Goal: Find specific page/section: Find specific page/section

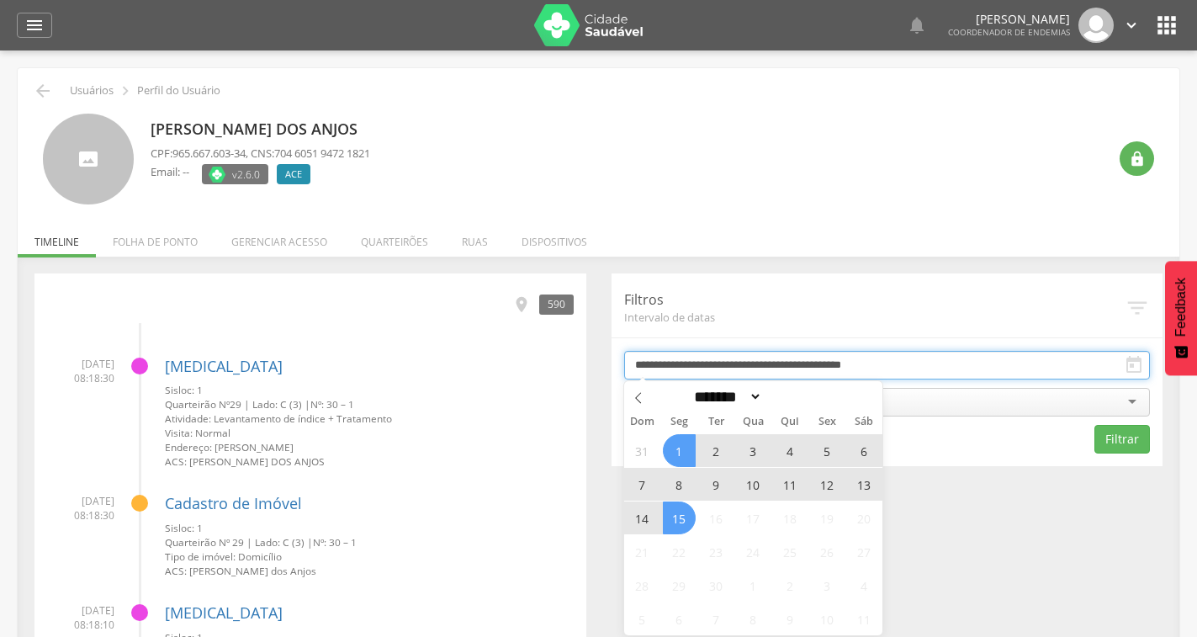
click at [905, 364] on input "**********" at bounding box center [887, 365] width 527 height 29
click at [686, 519] on span "15" at bounding box center [679, 517] width 33 height 33
type input "**********"
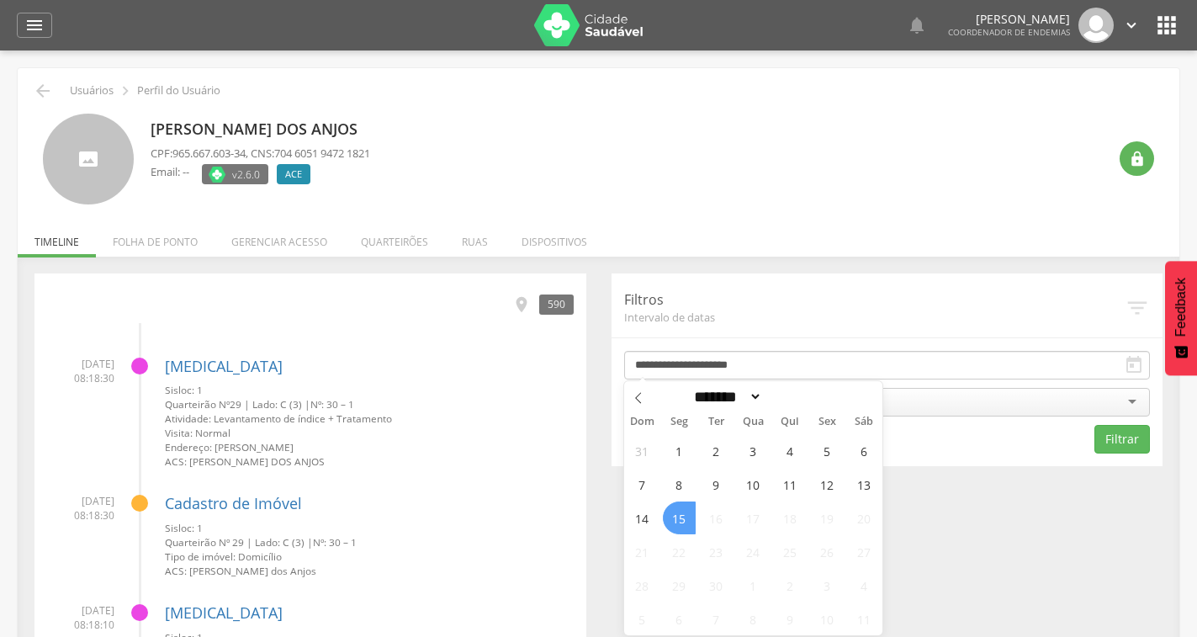
click at [686, 519] on span "15" at bounding box center [679, 517] width 33 height 33
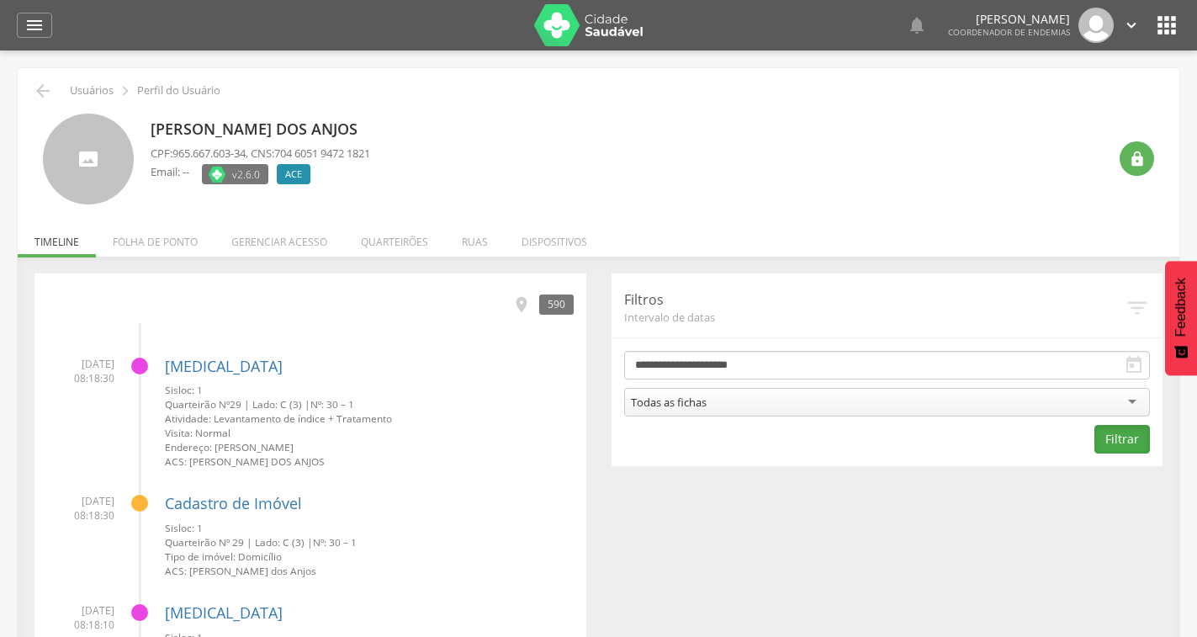
click at [1133, 440] on button "Filtrar" at bounding box center [1122, 439] width 56 height 29
click at [524, 305] on icon "" at bounding box center [527, 304] width 19 height 19
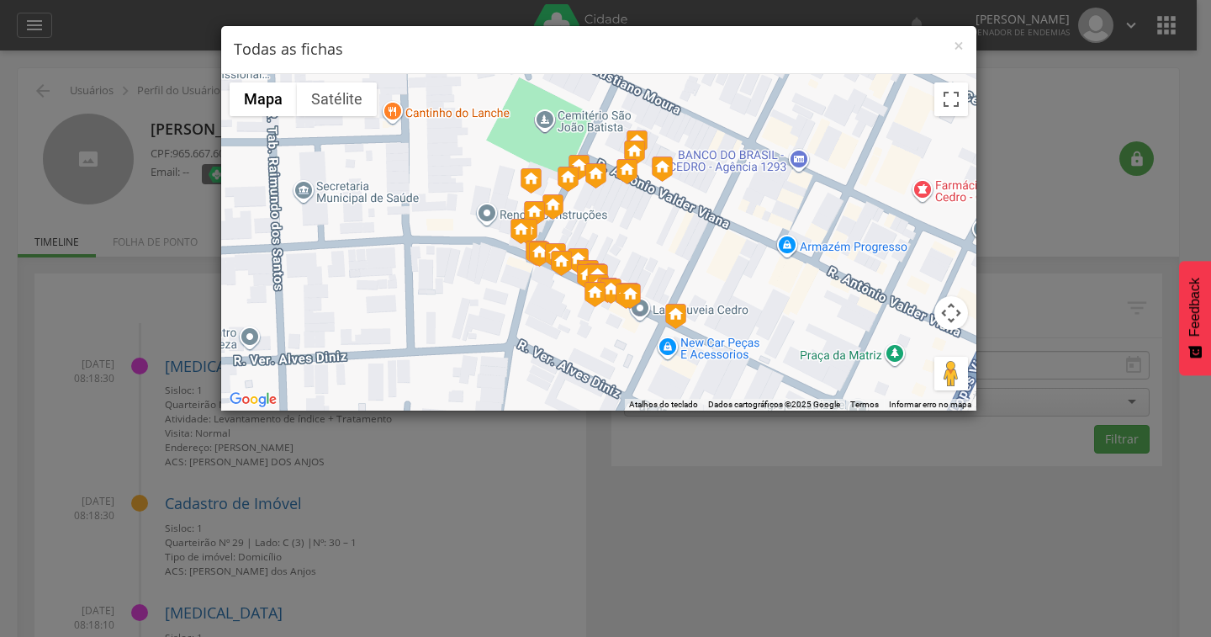
click at [954, 315] on button "Controles da câmera no mapa" at bounding box center [951, 313] width 34 height 34
click at [947, 311] on button "Controles da câmera no mapa" at bounding box center [951, 313] width 34 height 34
click at [947, 312] on button "Controles da câmera no mapa" at bounding box center [951, 313] width 34 height 34
click at [945, 101] on button "Ativar a visualização em tela cheia" at bounding box center [951, 99] width 34 height 34
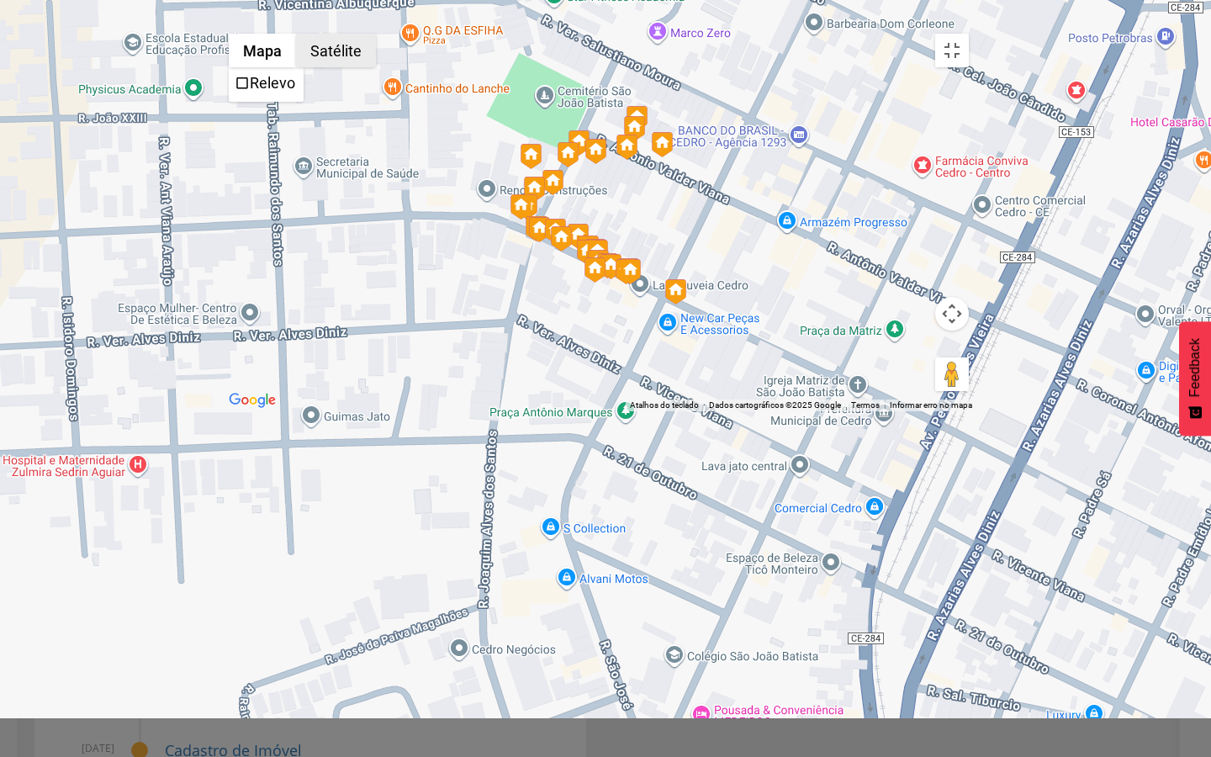
click at [296, 34] on button "Satélite" at bounding box center [336, 51] width 80 height 34
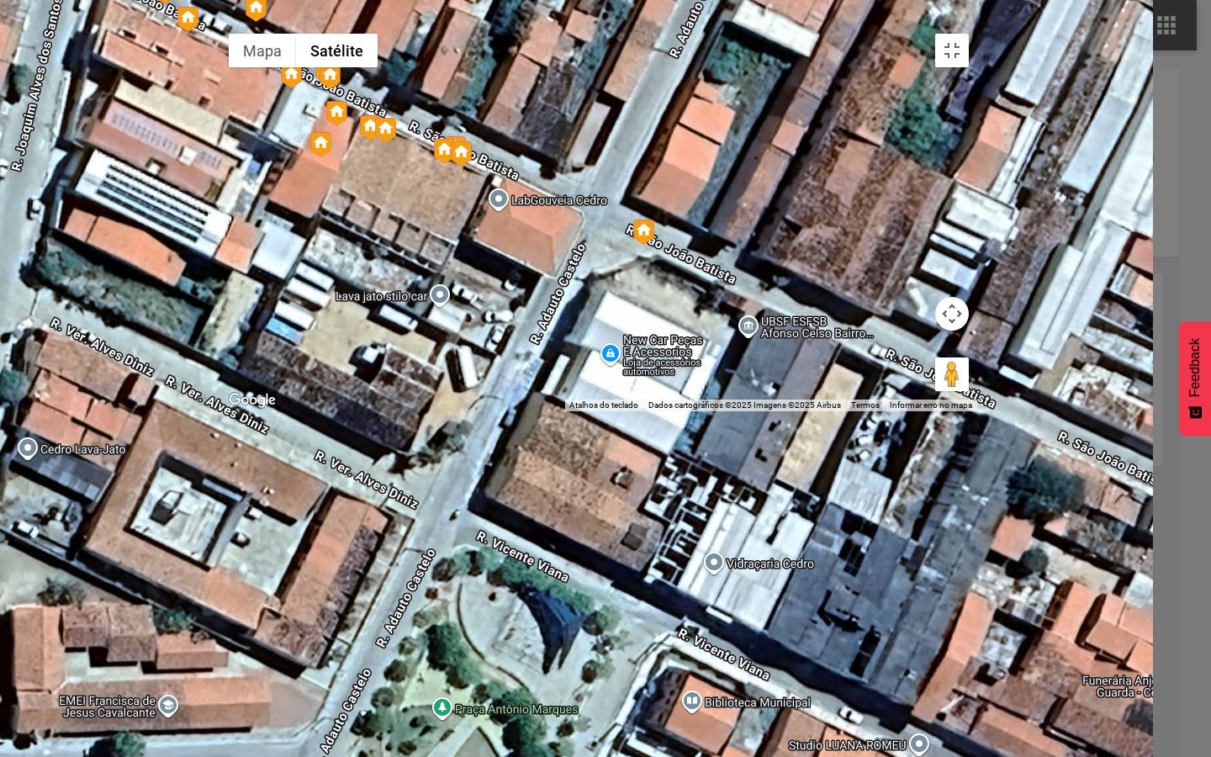
drag, startPoint x: 663, startPoint y: 357, endPoint x: 608, endPoint y: 426, distance: 87.4
click at [608, 411] on div at bounding box center [598, 218] width 757 height 386
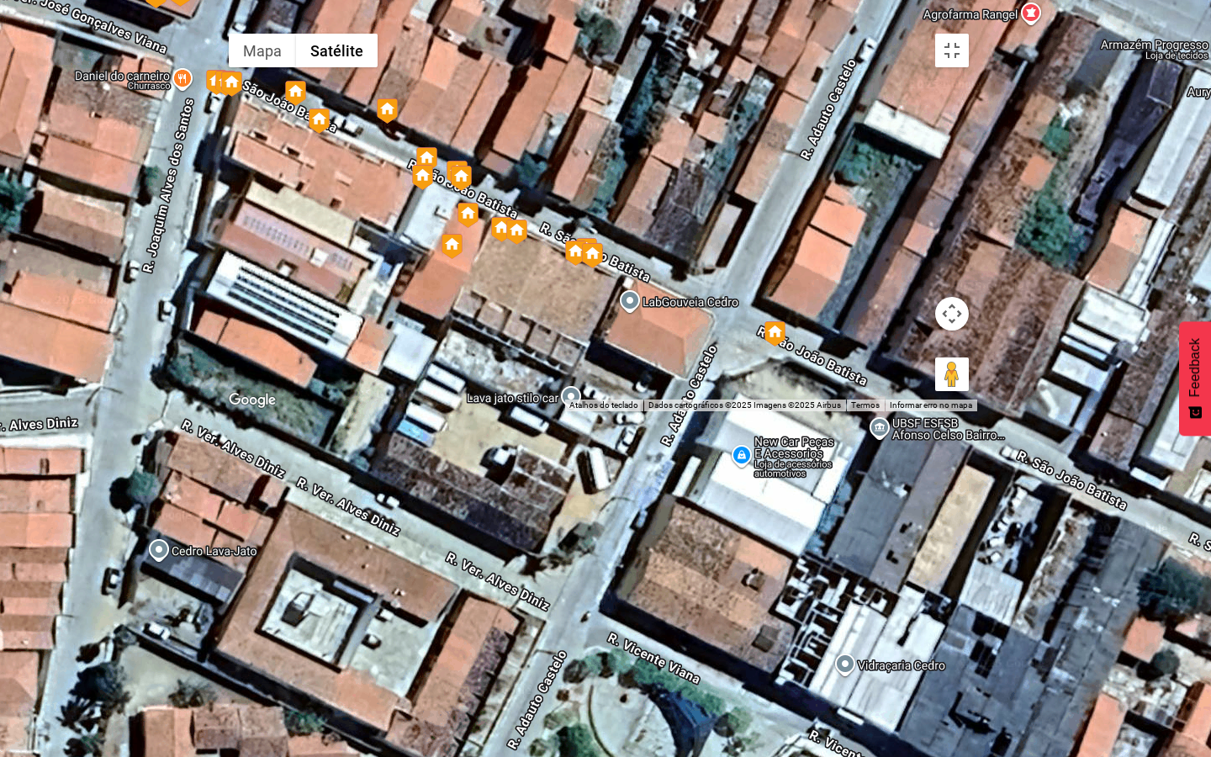
drag, startPoint x: 615, startPoint y: 453, endPoint x: 771, endPoint y: 544, distance: 181.3
click at [771, 411] on div at bounding box center [598, 218] width 757 height 386
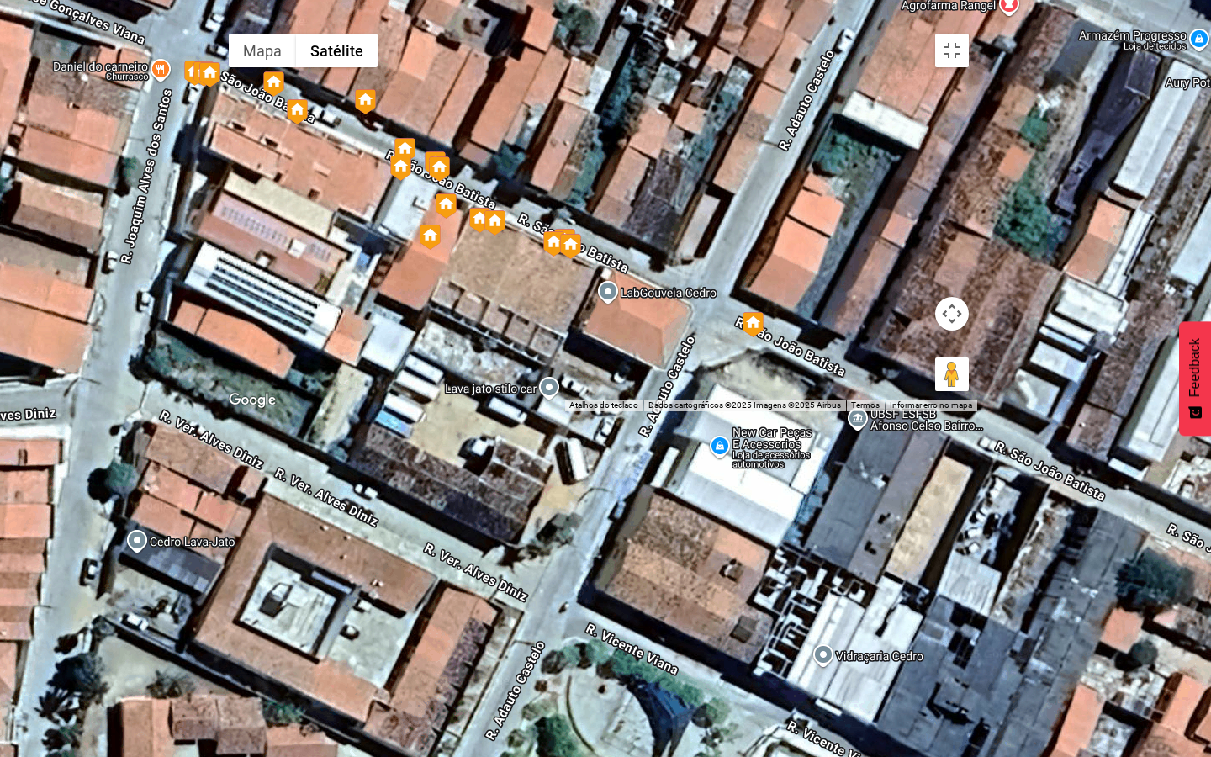
drag, startPoint x: 771, startPoint y: 544, endPoint x: 747, endPoint y: 535, distance: 26.1
click at [747, 411] on div at bounding box center [598, 218] width 757 height 386
drag, startPoint x: 1183, startPoint y: 717, endPoint x: 623, endPoint y: 417, distance: 634.9
click at [623, 411] on div "Pressione as teclas Alt + Enter para ativar o recurso de arrastar com o teclado…" at bounding box center [598, 218] width 757 height 386
drag, startPoint x: 1186, startPoint y: 732, endPoint x: 688, endPoint y: 442, distance: 575.9
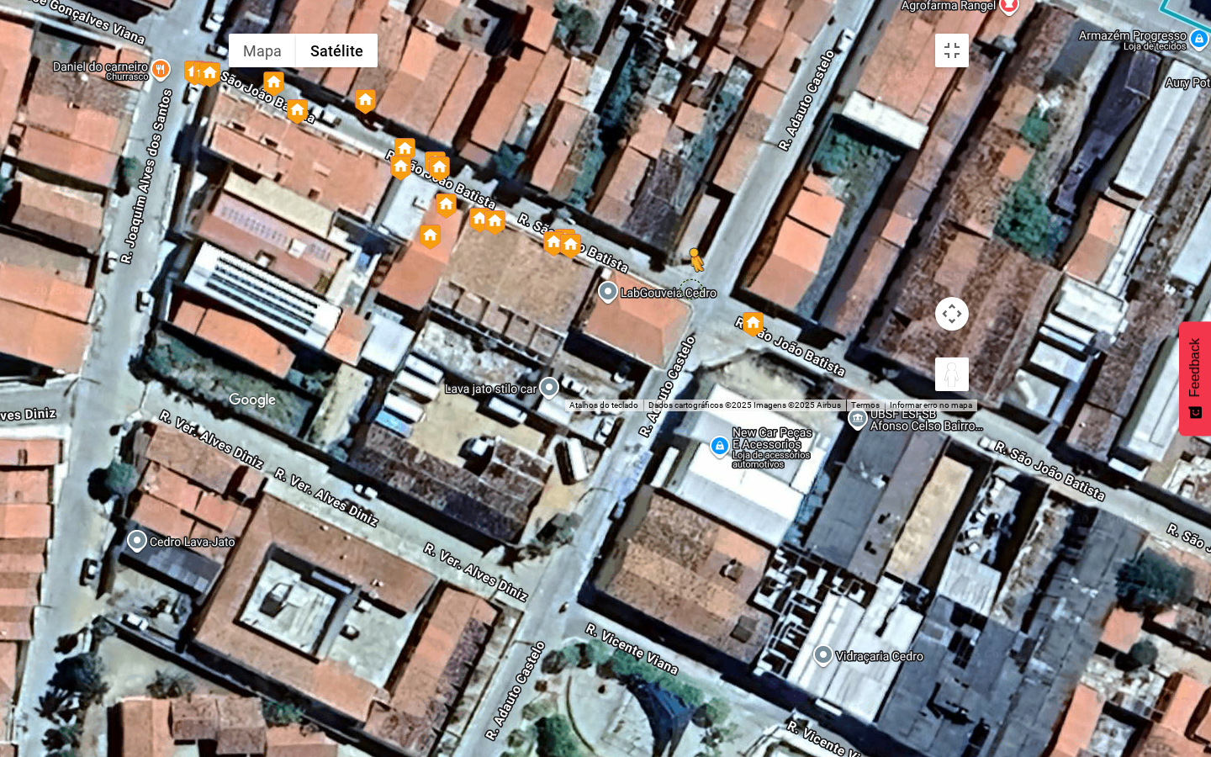
click at [688, 411] on div "Pressione as teclas Alt + Enter para ativar o recurso de arrastar com o teclado…" at bounding box center [598, 218] width 757 height 386
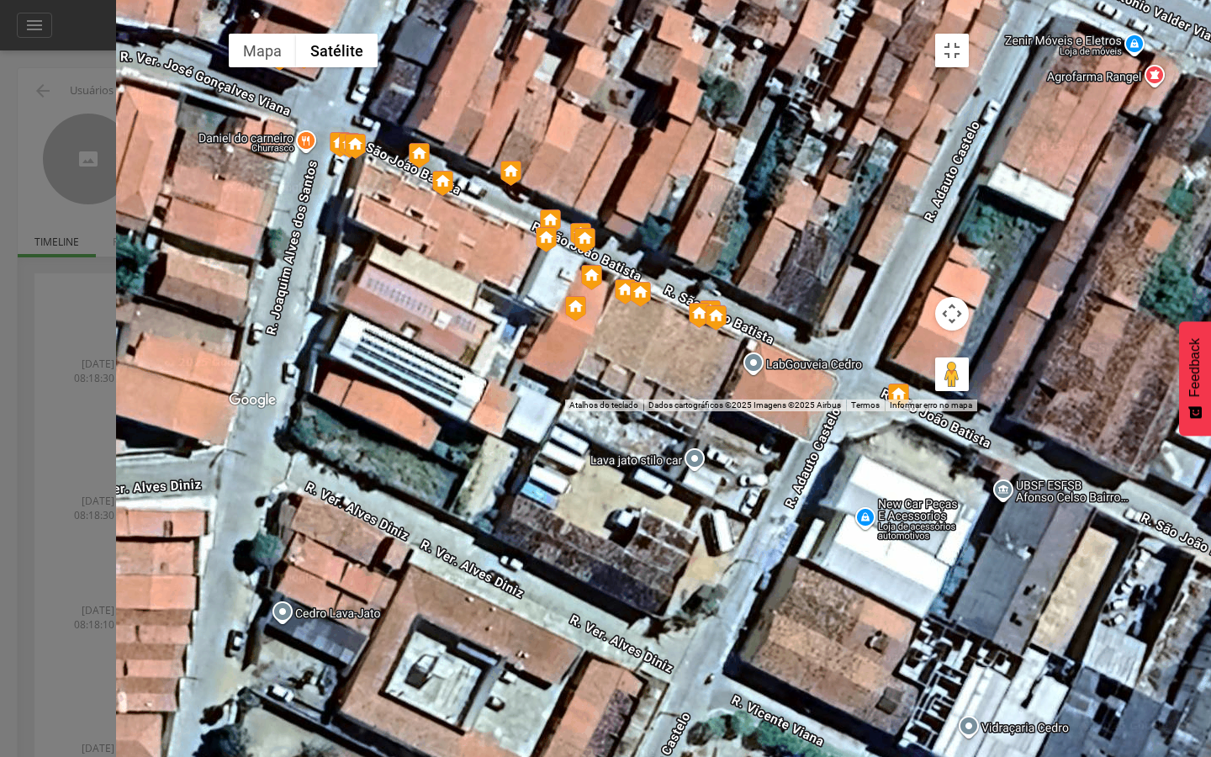
drag, startPoint x: 591, startPoint y: 376, endPoint x: 742, endPoint y: 447, distance: 166.7
click at [742, 411] on div "Para iniciar o trajeto, pressione as teclas de seta. Não há dados disponíveis." at bounding box center [598, 218] width 757 height 386
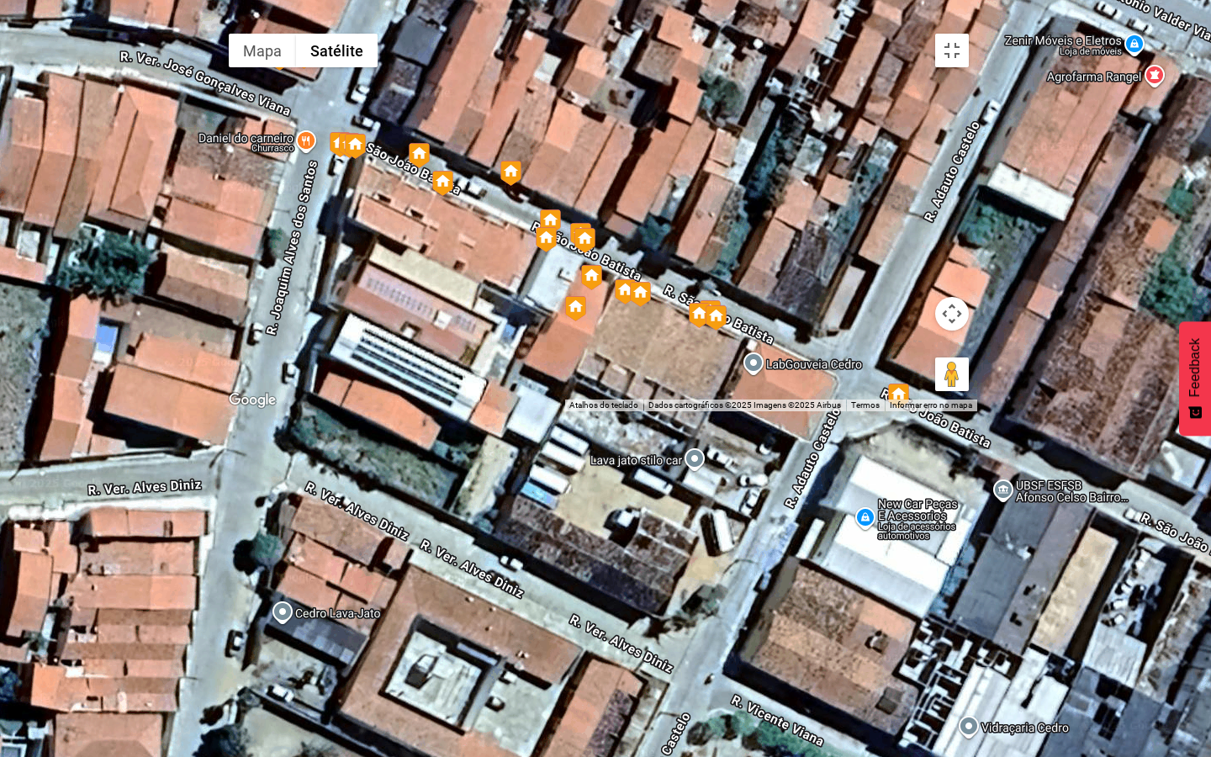
click at [342, 157] on img at bounding box center [340, 144] width 21 height 25
click at [451, 196] on img at bounding box center [442, 183] width 21 height 25
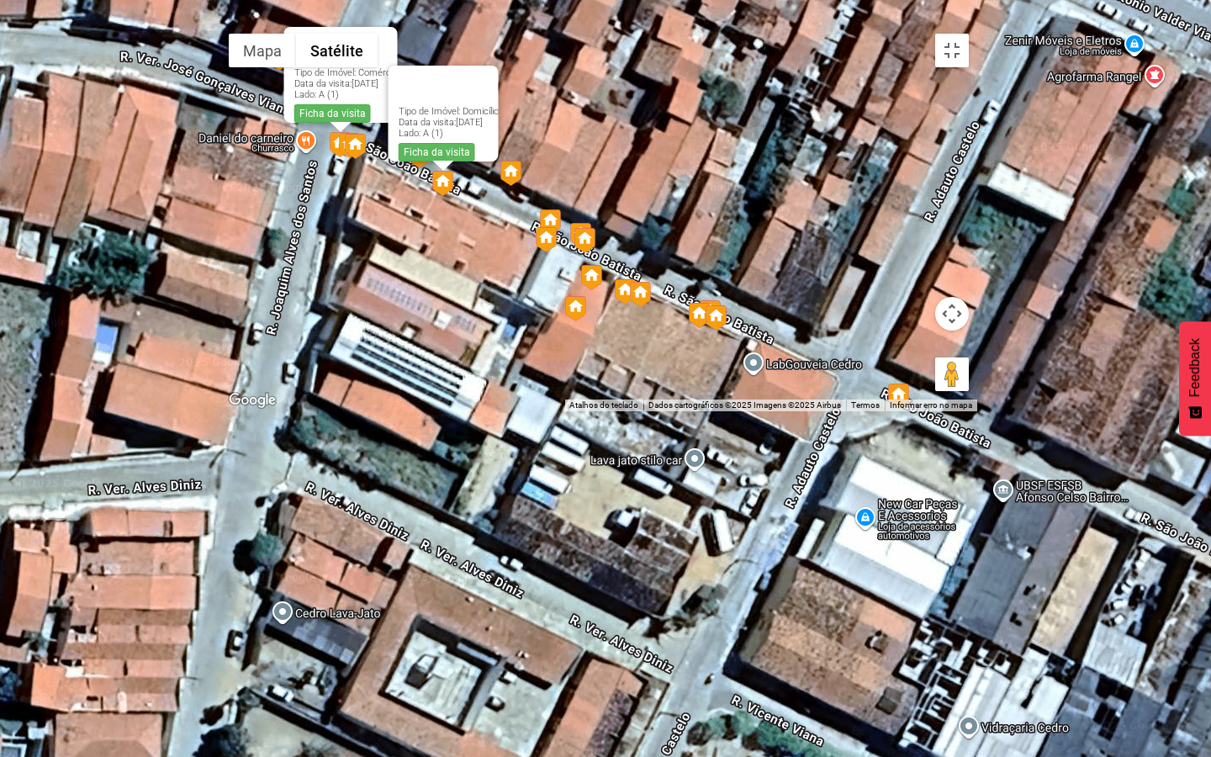
click at [556, 252] on img at bounding box center [546, 239] width 21 height 25
drag, startPoint x: 586, startPoint y: 395, endPoint x: 610, endPoint y: 402, distance: 24.5
click at [587, 253] on img at bounding box center [584, 240] width 21 height 25
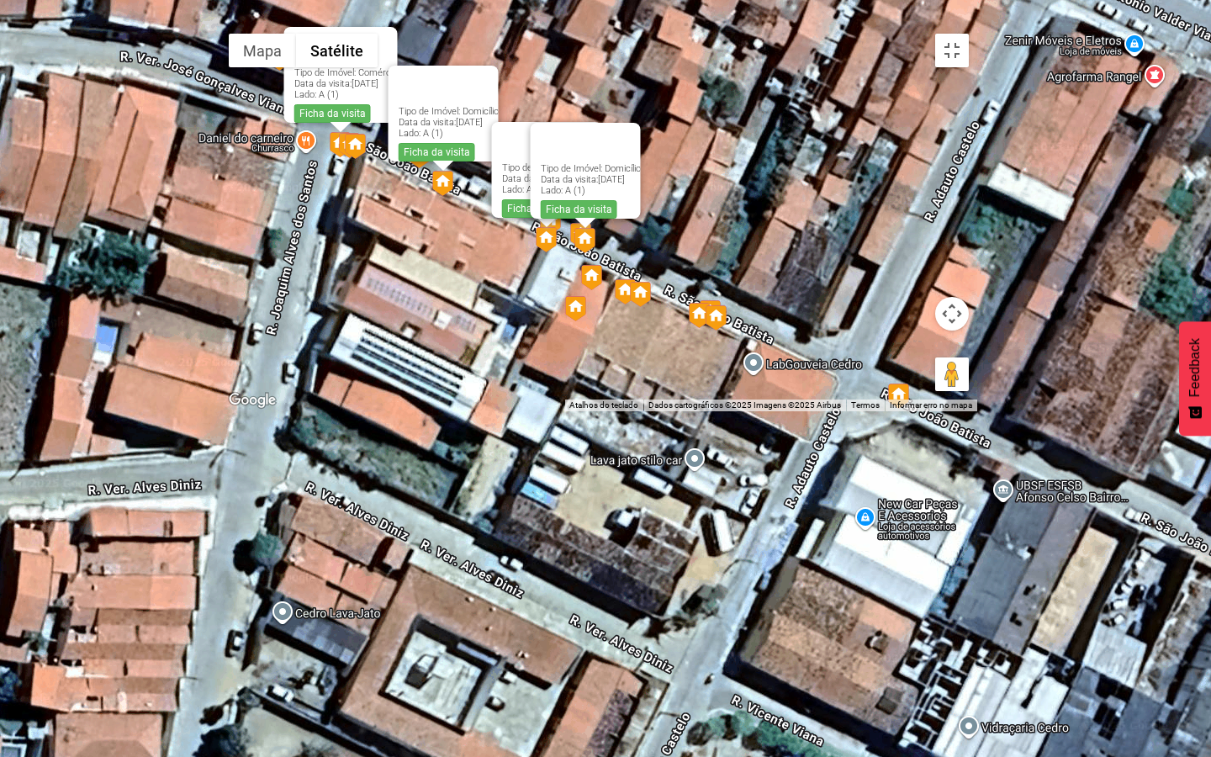
click at [909, 409] on img at bounding box center [898, 396] width 21 height 25
click at [781, 411] on div "Não há dados disponíveis. Tipo de Imóvel: Comércio Data da visita: 15/09/2025 L…" at bounding box center [598, 218] width 757 height 386
drag, startPoint x: 1181, startPoint y: 725, endPoint x: 846, endPoint y: 564, distance: 371.3
click at [846, 411] on div "Pressione as teclas Alt + Enter para ativar o recurso de arrastar com o teclado…" at bounding box center [598, 218] width 757 height 386
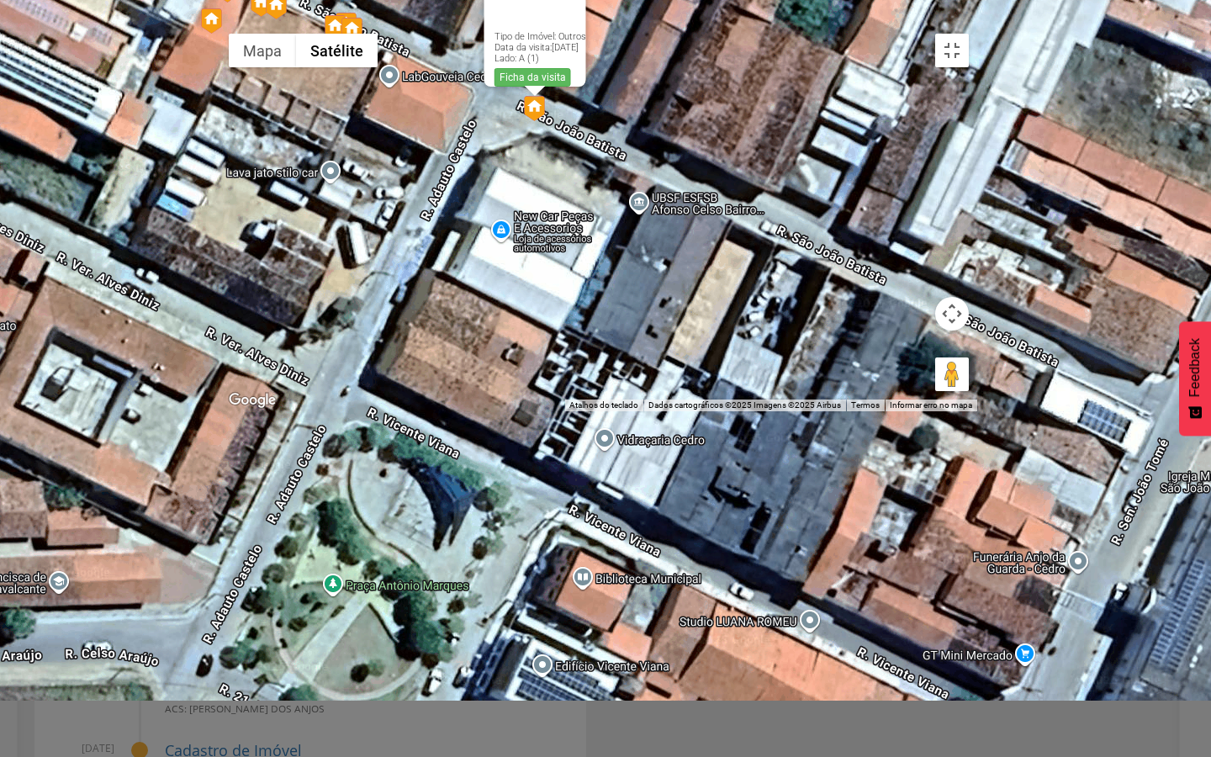
drag, startPoint x: 820, startPoint y: 586, endPoint x: 454, endPoint y: 299, distance: 464.9
click at [454, 299] on div "Não há dados disponíveis. Tipo de Imóvel: Comércio Data da visita: 15/09/2025 L…" at bounding box center [598, 218] width 757 height 386
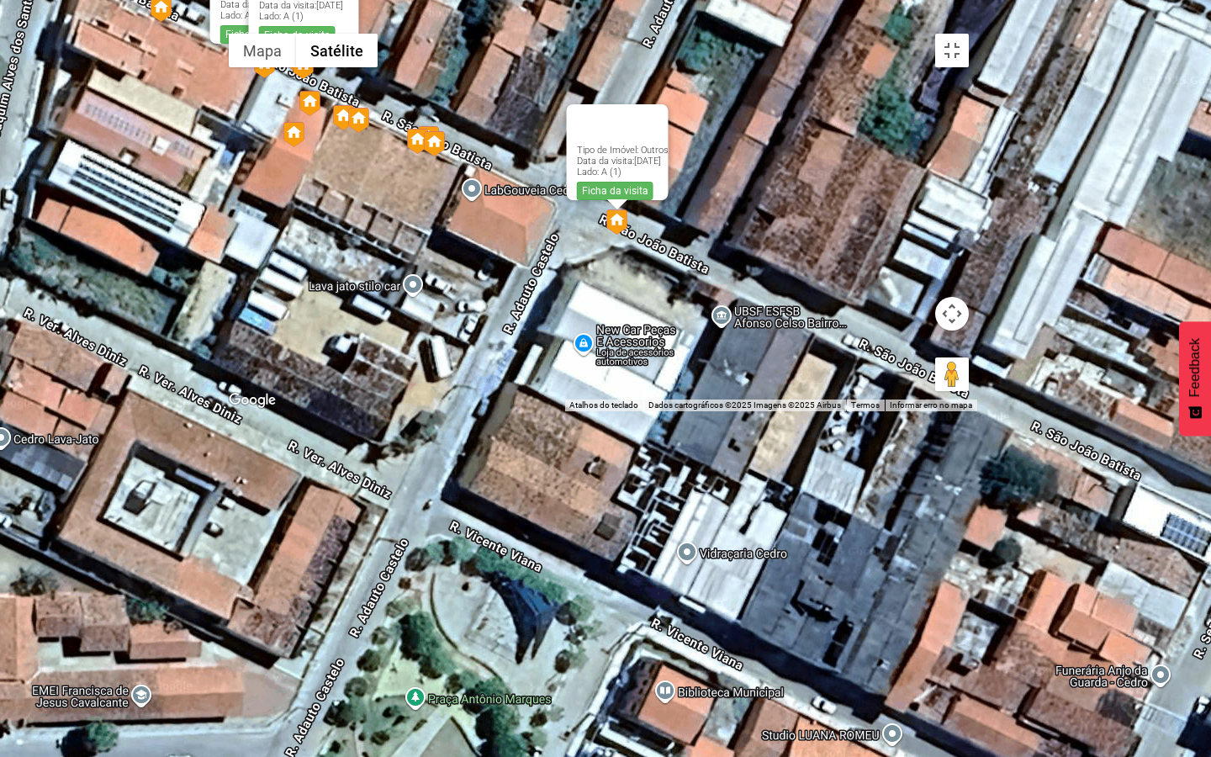
drag, startPoint x: 527, startPoint y: 332, endPoint x: 641, endPoint y: 478, distance: 185.1
click at [643, 411] on div "Não há dados disponíveis. Tipo de Imóvel: Comércio Data da visita: 15/09/2025 L…" at bounding box center [598, 218] width 757 height 386
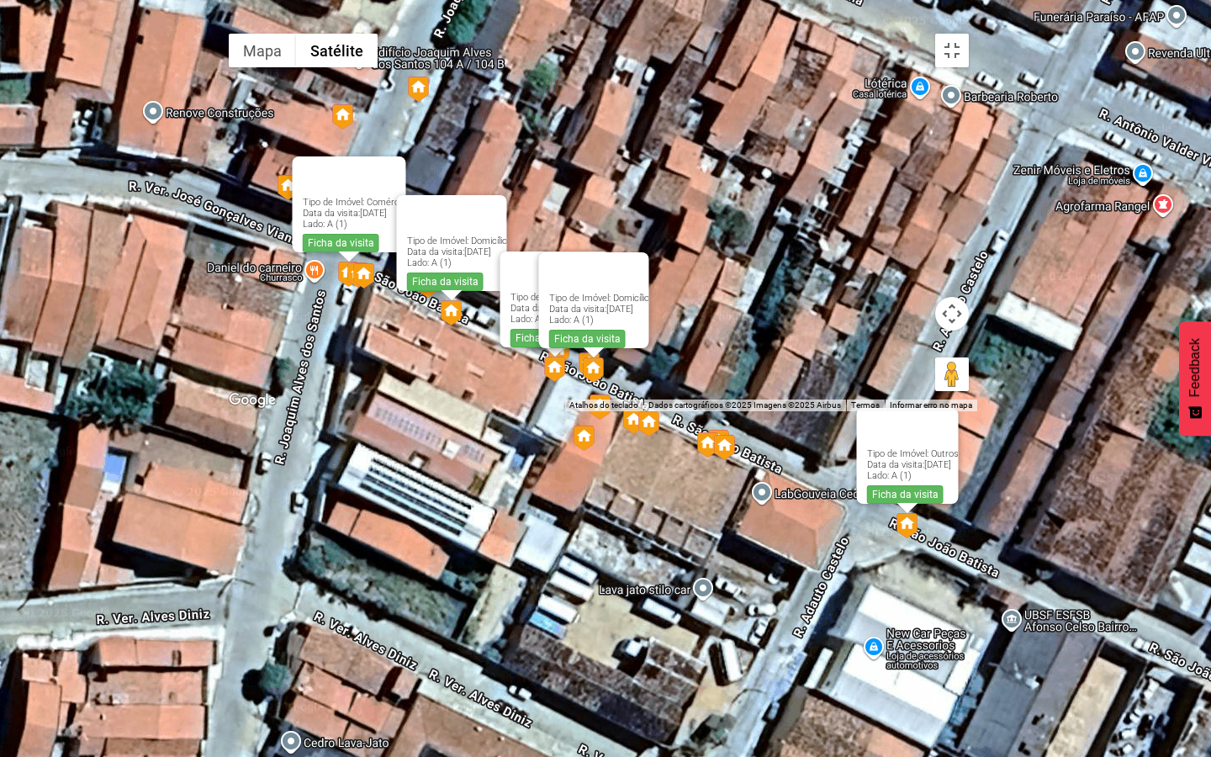
drag, startPoint x: 516, startPoint y: 398, endPoint x: 664, endPoint y: 474, distance: 165.9
click at [750, 411] on div "Não há dados disponíveis. Tipo de Imóvel: Comércio Data da visita: 15/09/2025 L…" at bounding box center [598, 218] width 757 height 386
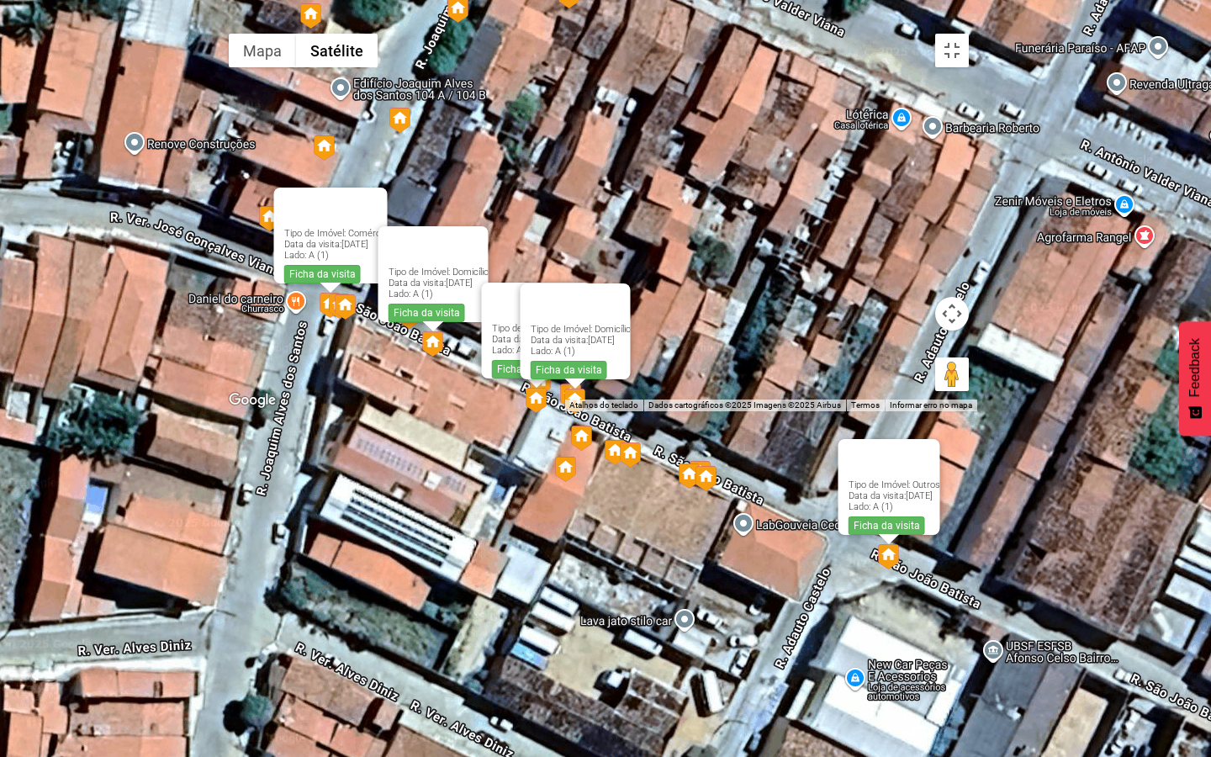
drag, startPoint x: 529, startPoint y: 299, endPoint x: 501, endPoint y: 353, distance: 60.6
click at [501, 353] on div "Não há dados disponíveis. Tipo de Imóvel: Comércio Data da visita: 15/09/2025 L…" at bounding box center [598, 218] width 757 height 386
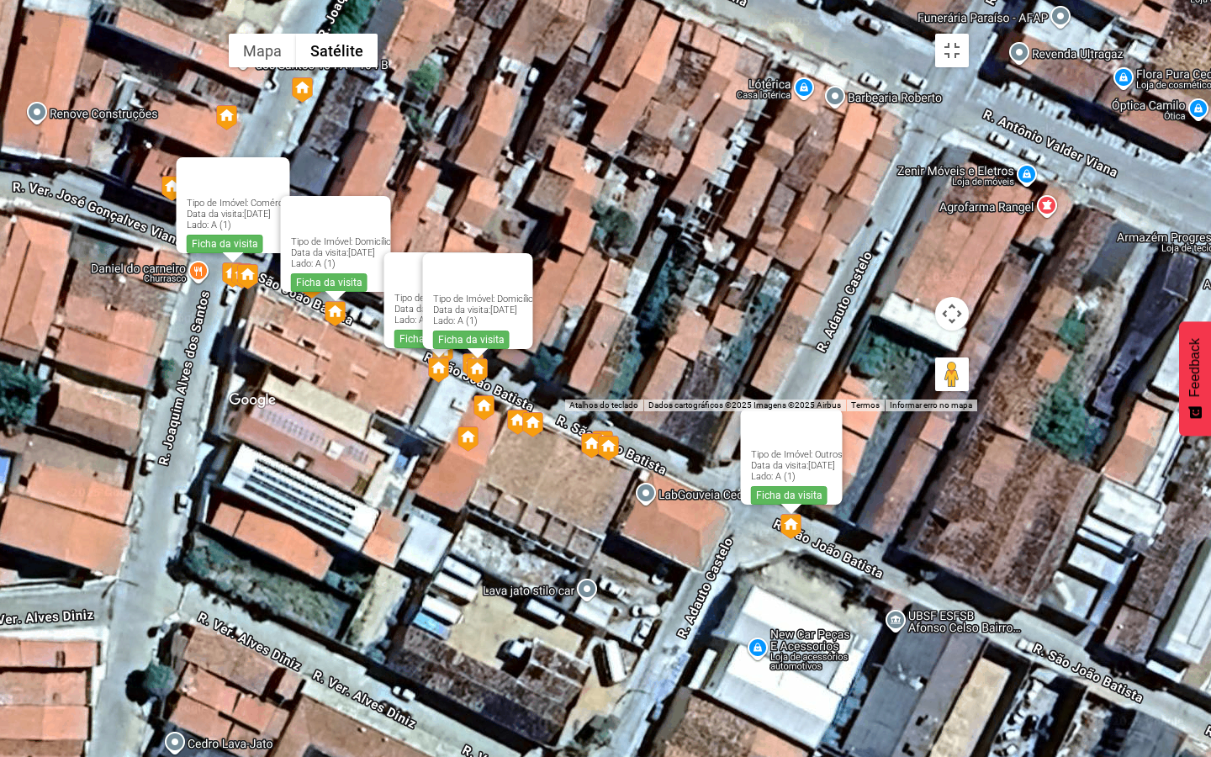
drag, startPoint x: 360, startPoint y: 338, endPoint x: 274, endPoint y: 283, distance: 102.2
click at [274, 283] on div "Não há dados disponíveis. Tipo de Imóvel: Comércio Data da visita: 15/09/2025 L…" at bounding box center [598, 218] width 757 height 386
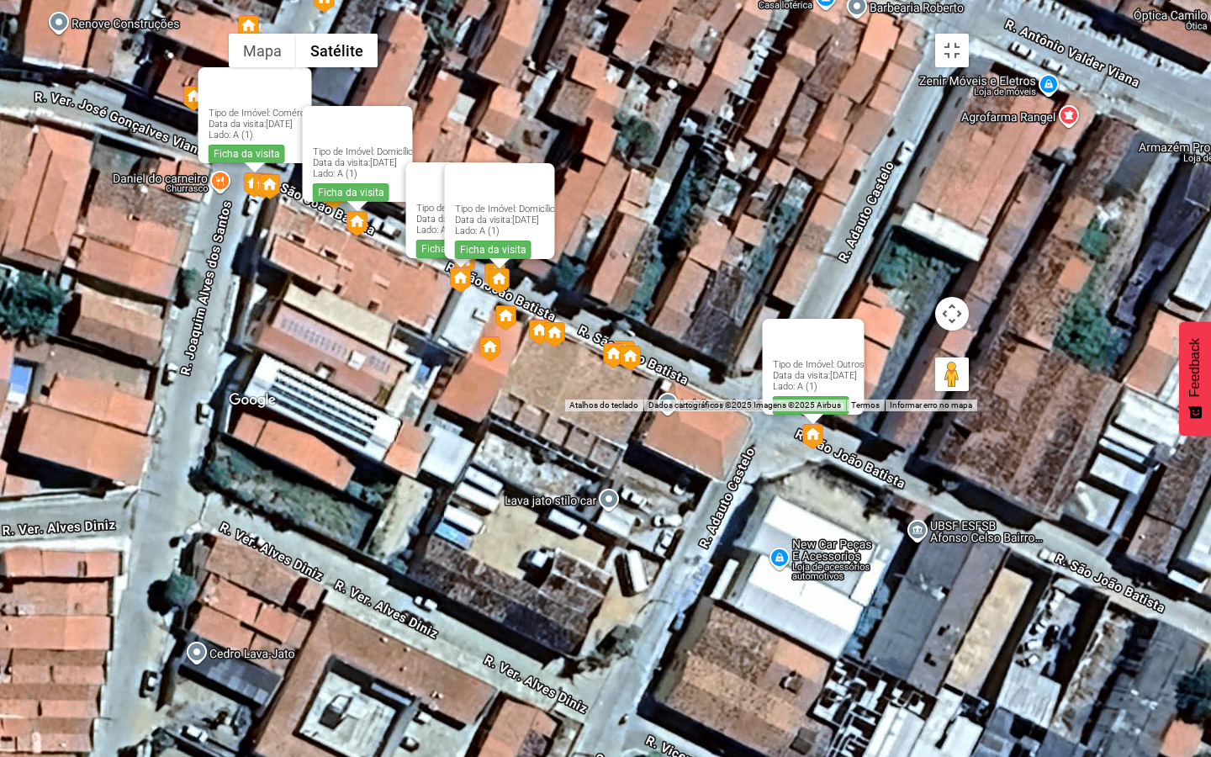
drag, startPoint x: 288, startPoint y: 285, endPoint x: 306, endPoint y: 194, distance: 92.7
click at [306, 194] on div "Não há dados disponíveis. Tipo de Imóvel: Comércio Data da visita: 15/09/2025 L…" at bounding box center [598, 218] width 757 height 386
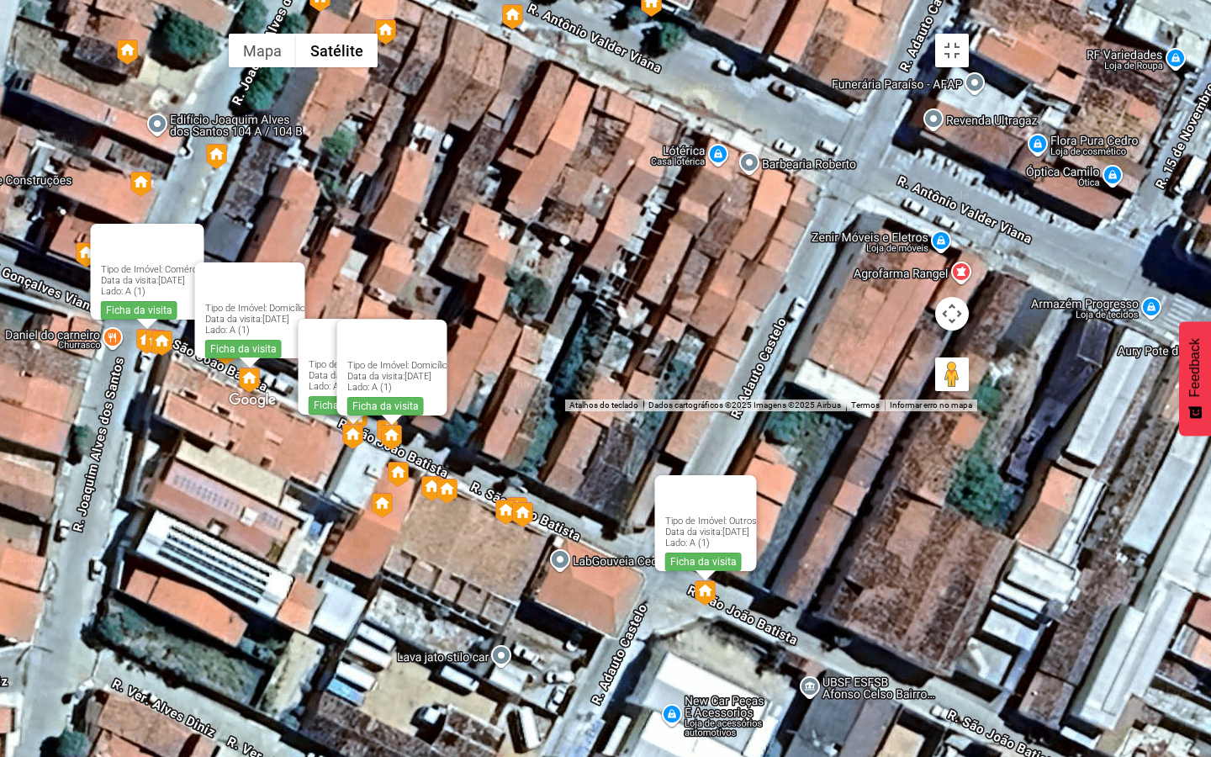
drag, startPoint x: 357, startPoint y: 127, endPoint x: 245, endPoint y: 299, distance: 205.5
click at [245, 299] on div "Não há dados disponíveis. Tipo de Imóvel: Comércio Data da visita: 15/09/2025 L…" at bounding box center [598, 218] width 757 height 386
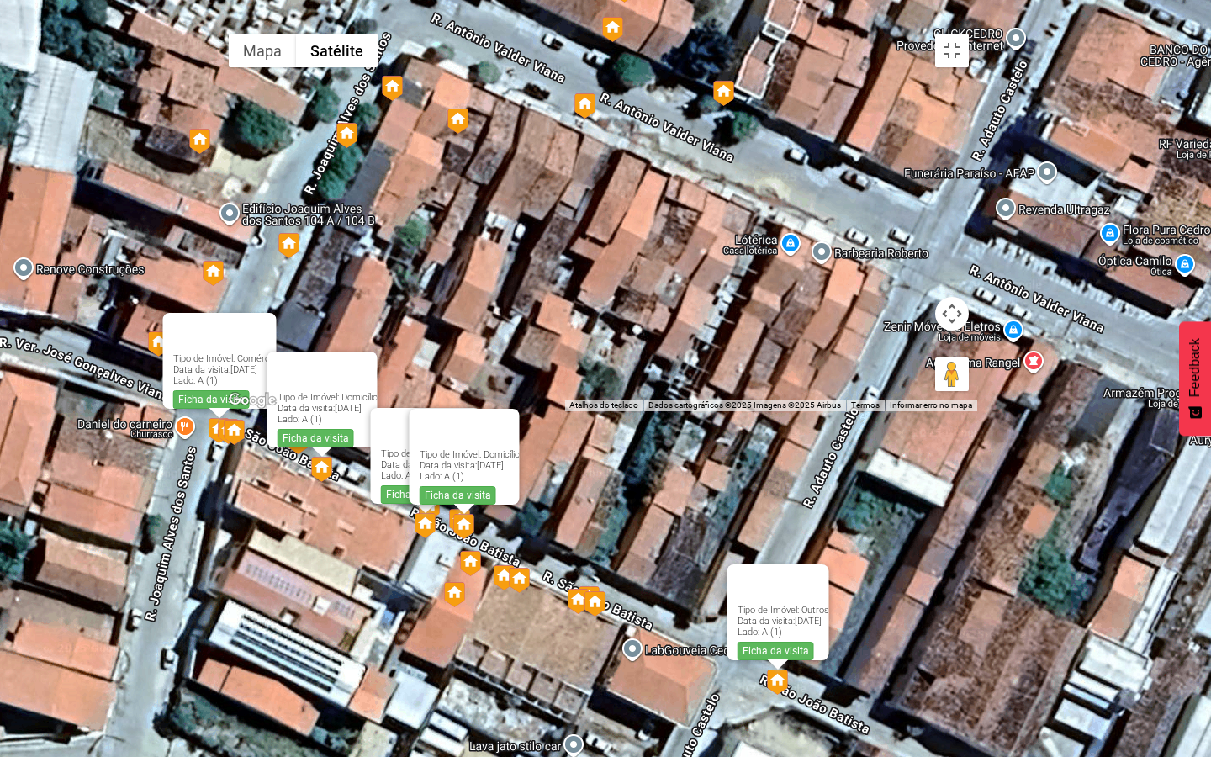
drag, startPoint x: 664, startPoint y: 366, endPoint x: 739, endPoint y: 338, distance: 79.1
click at [739, 338] on div "Não há dados disponíveis. Tipo de Imóvel: Comércio Data da visita: 15/09/2025 L…" at bounding box center [598, 218] width 757 height 386
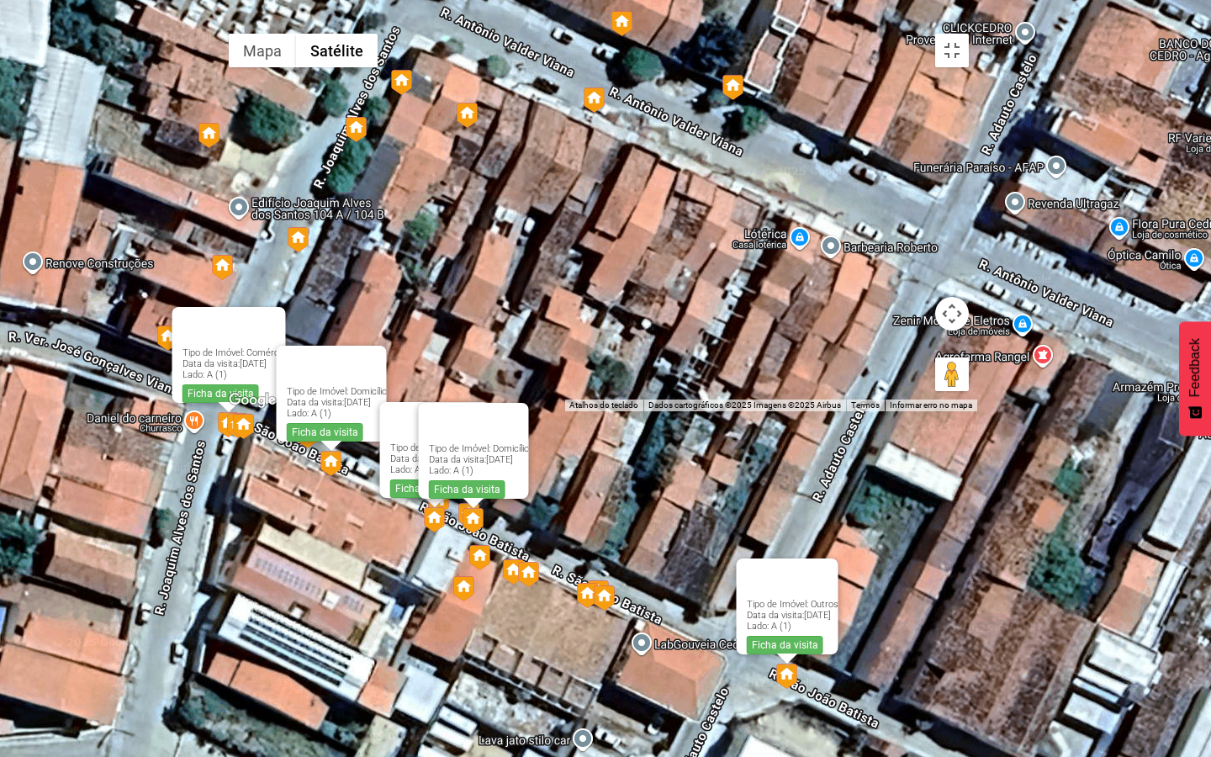
click at [602, 113] on img at bounding box center [594, 99] width 21 height 25
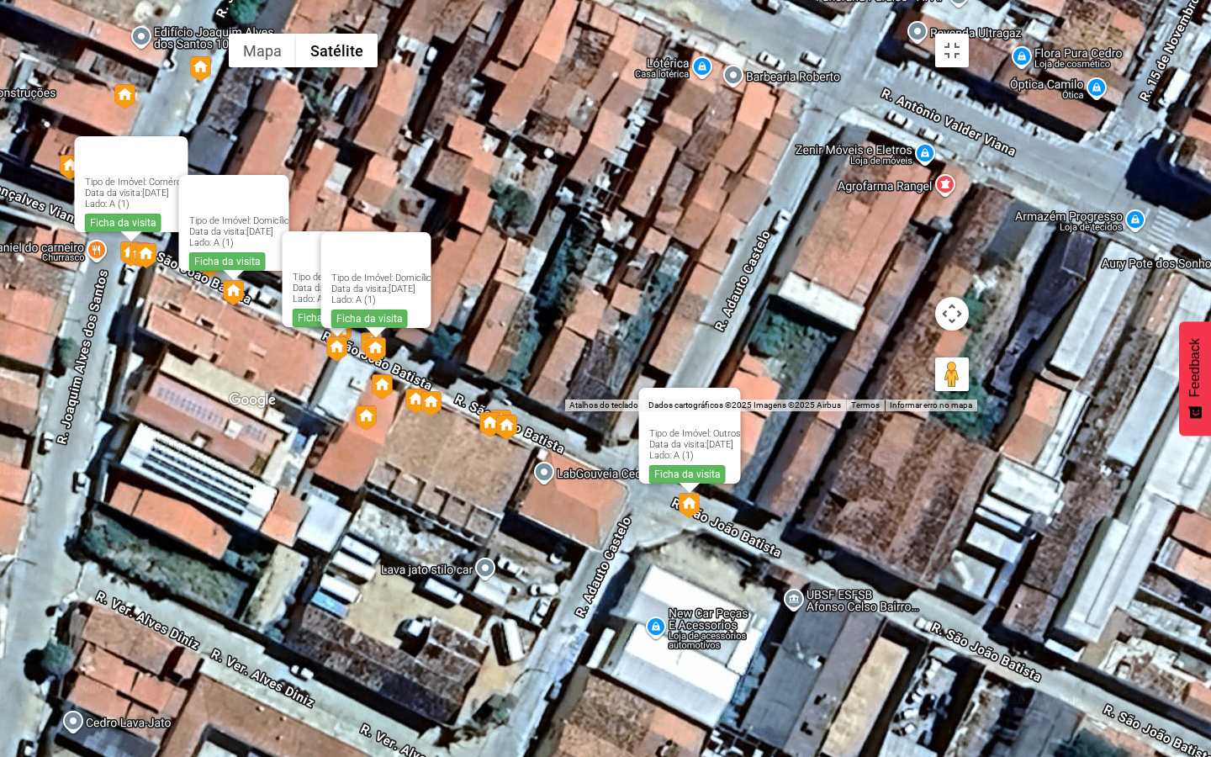
drag, startPoint x: 897, startPoint y: 353, endPoint x: 795, endPoint y: 164, distance: 215.3
click at [797, 175] on div "Não há dados disponíveis. Tipo de Imóvel: Comércio Data da visita: 15/09/2025 L…" at bounding box center [598, 218] width 757 height 386
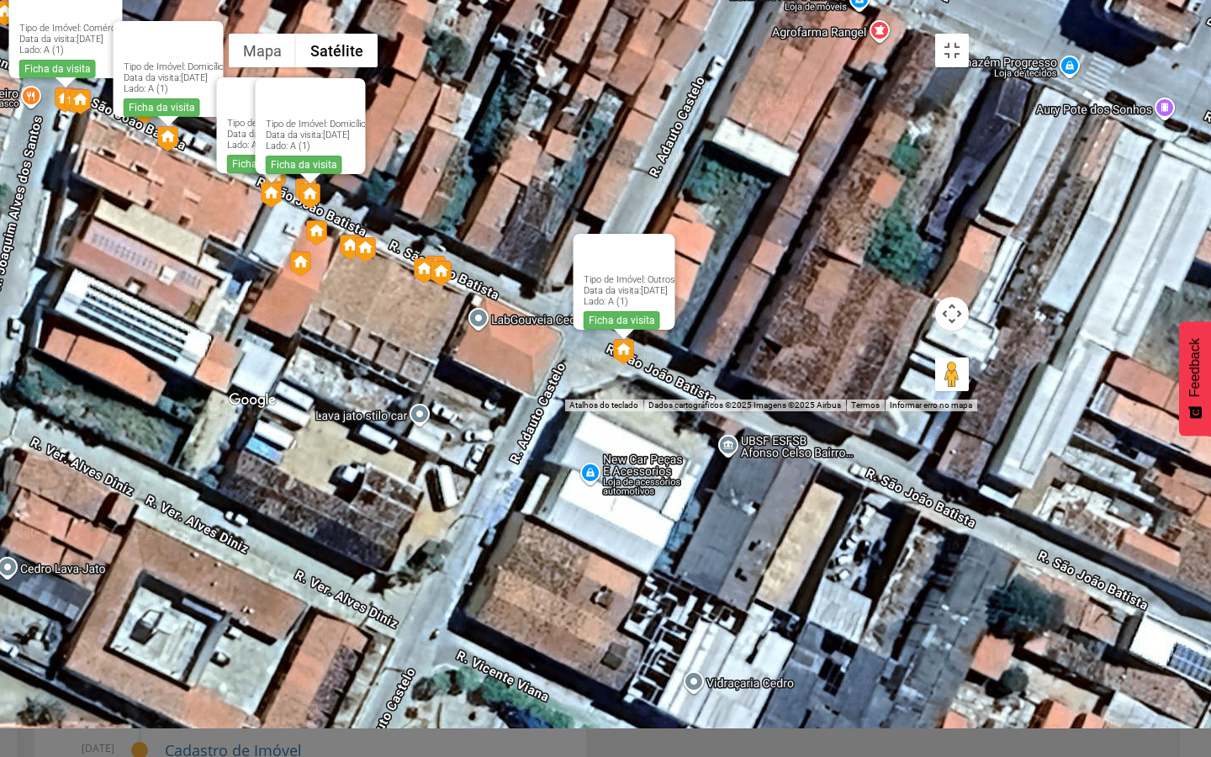
drag, startPoint x: 808, startPoint y: 404, endPoint x: 751, endPoint y: 267, distance: 148.6
click at [755, 278] on div "Não há dados disponíveis. Tipo de Imóvel: Comércio Data da visita: 15/09/2025 L…" at bounding box center [598, 218] width 757 height 386
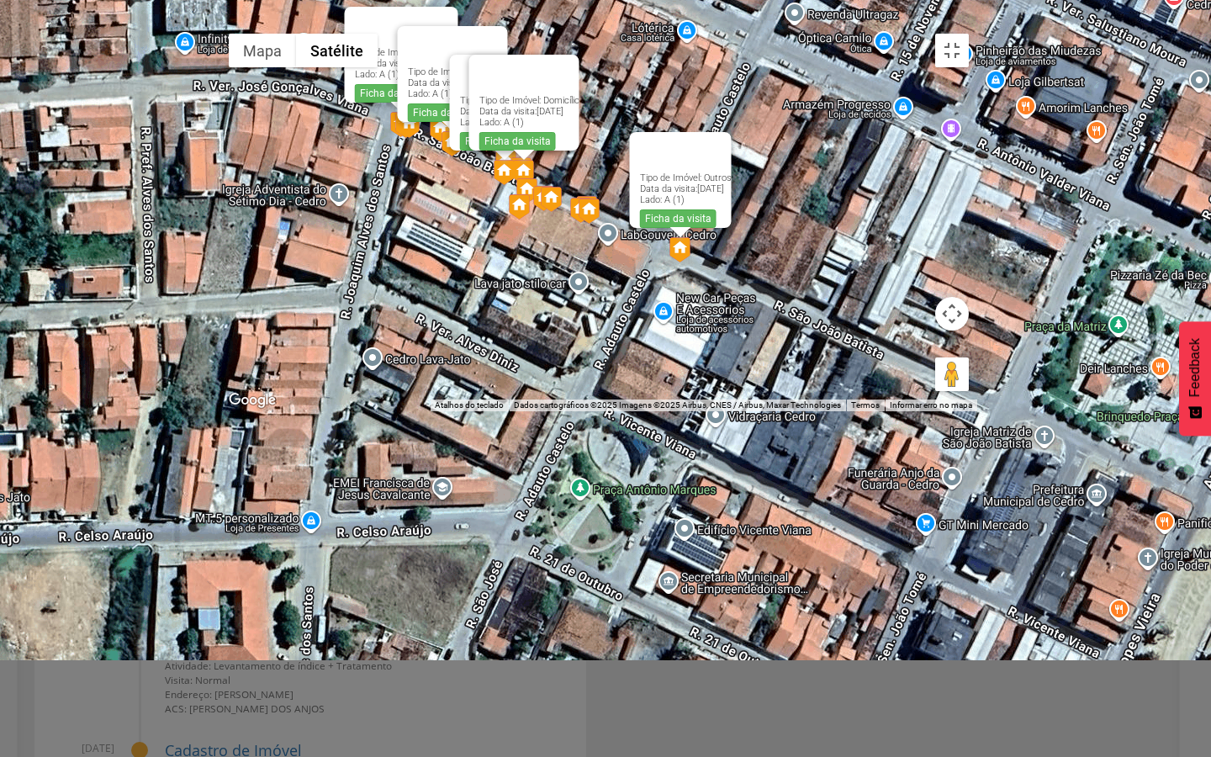
drag, startPoint x: 622, startPoint y: 174, endPoint x: 622, endPoint y: 320, distance: 146.4
click at [622, 320] on div "Não há dados disponíveis. Tipo de Imóvel: Comércio Data da visita: 15/09/2025 L…" at bounding box center [598, 218] width 757 height 386
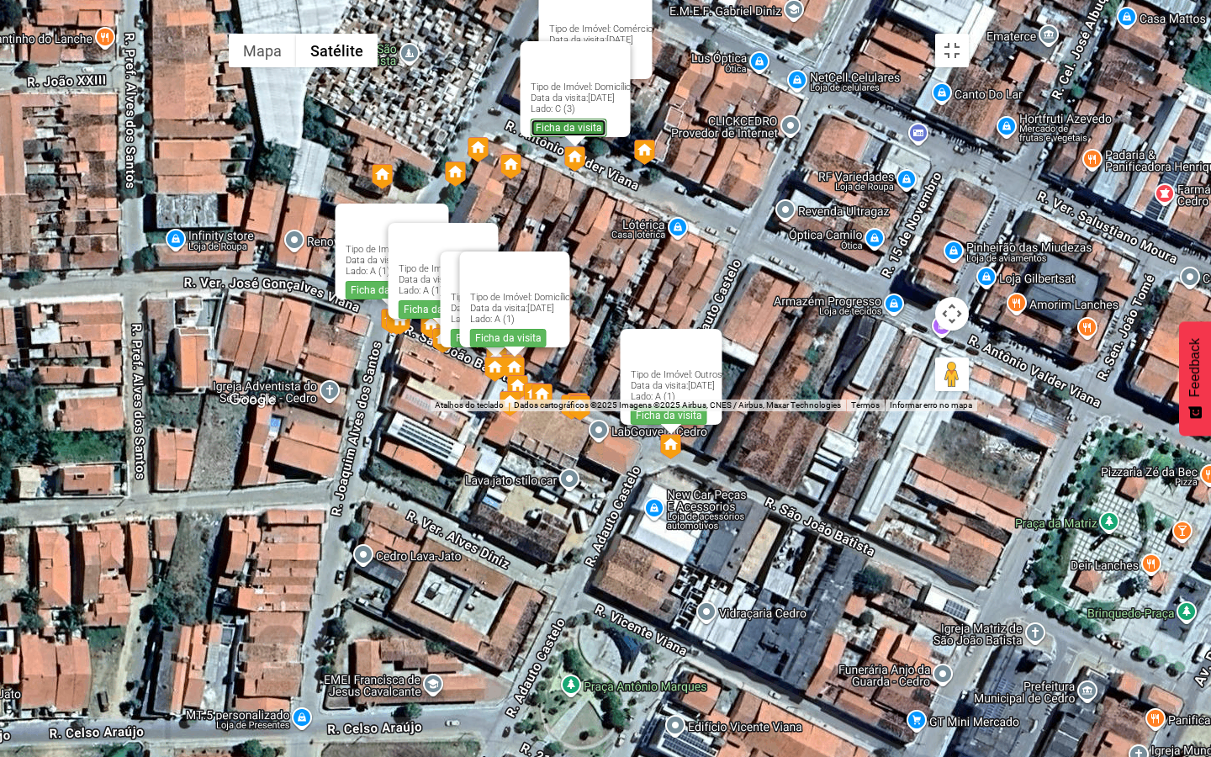
click at [571, 137] on link "Ficha da visita" at bounding box center [568, 128] width 77 height 19
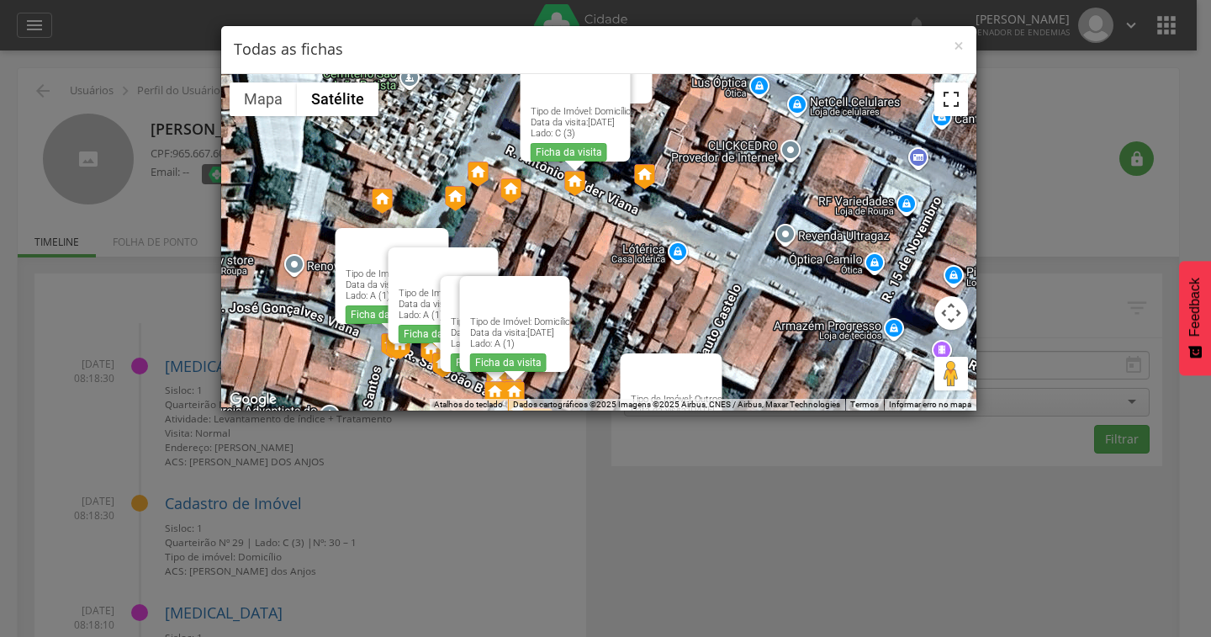
click at [948, 95] on button "Ativar a visualização em tela cheia" at bounding box center [951, 99] width 34 height 34
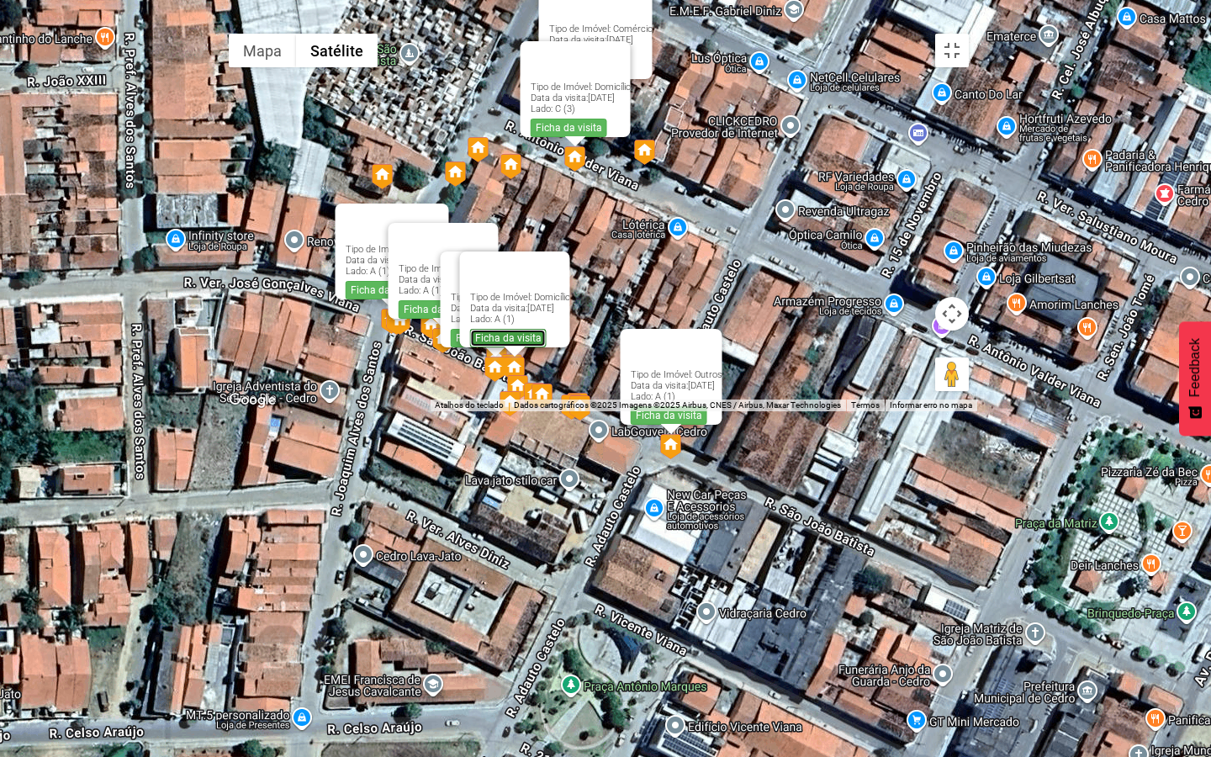
click at [514, 347] on link "Ficha da visita" at bounding box center [507, 338] width 77 height 19
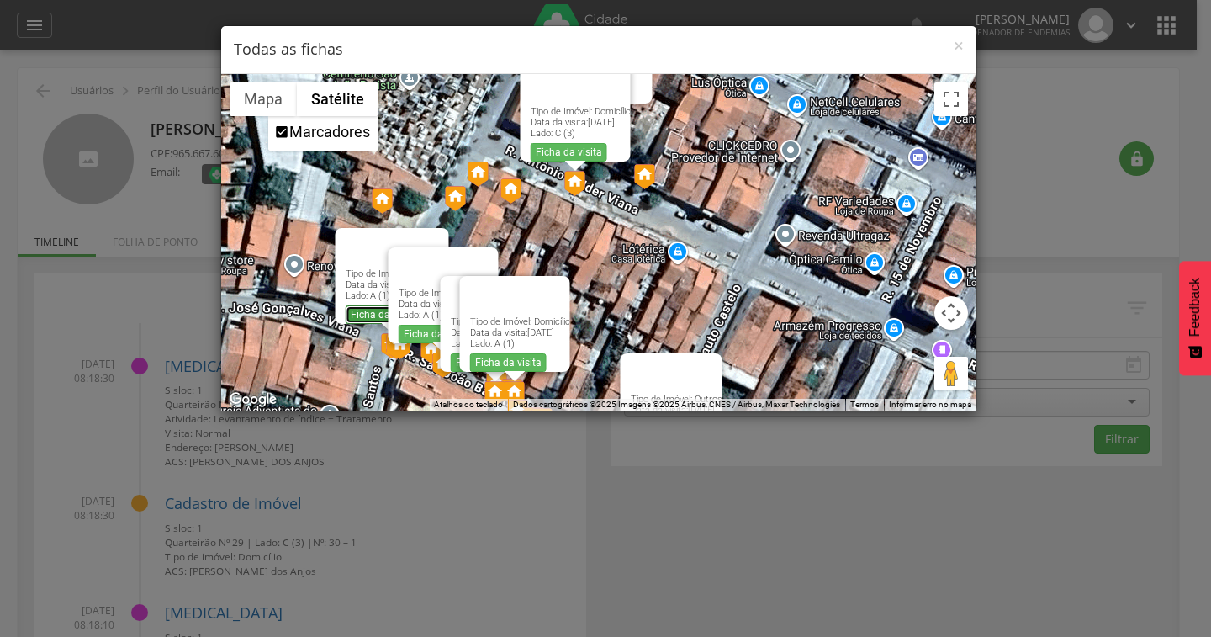
click at [363, 305] on link "Ficha da visita" at bounding box center [383, 314] width 77 height 19
click at [543, 146] on link "Ficha da visita" at bounding box center [568, 152] width 77 height 19
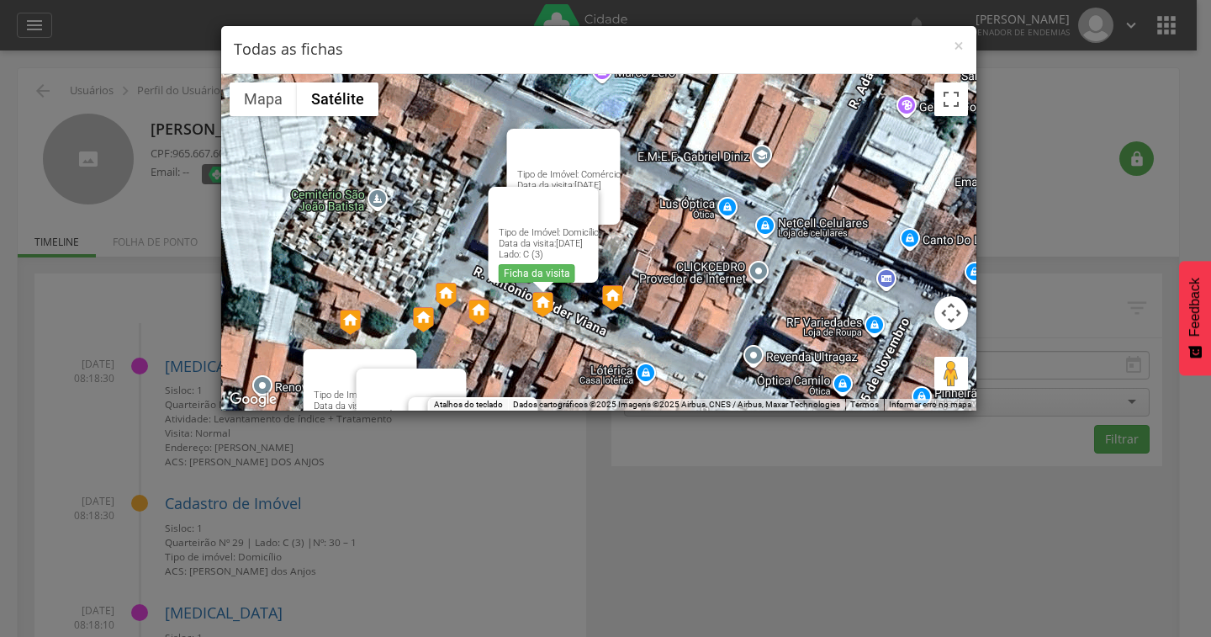
drag, startPoint x: 670, startPoint y: 205, endPoint x: 638, endPoint y: 328, distance: 126.9
click at [638, 328] on div "Não há dados disponíveis. Tipo de Imóvel: Comércio Data da visita: 15/09/2025 L…" at bounding box center [598, 242] width 755 height 336
click at [595, 135] on button "Fechar" at bounding box center [600, 149] width 40 height 40
click at [593, 208] on button "Fechar" at bounding box center [578, 207] width 40 height 40
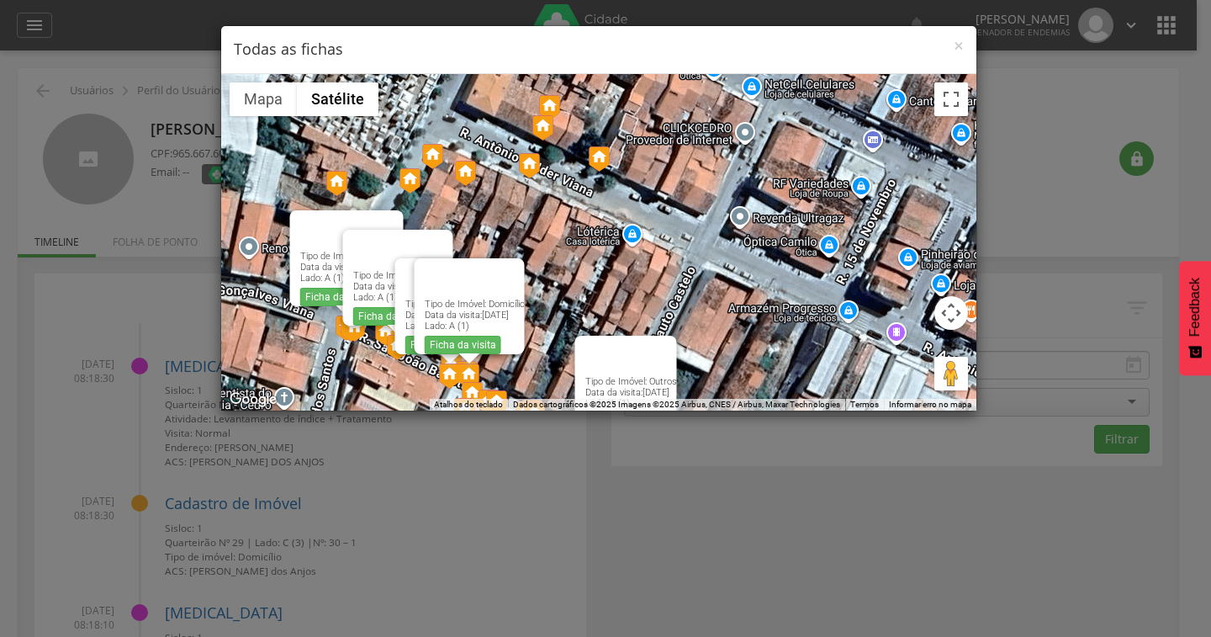
drag, startPoint x: 627, startPoint y: 257, endPoint x: 612, endPoint y: 113, distance: 145.4
click at [612, 113] on div "Não há dados disponíveis. Tipo de Imóvel: Comércio Data da visita: 15/09/2025 L…" at bounding box center [598, 242] width 755 height 336
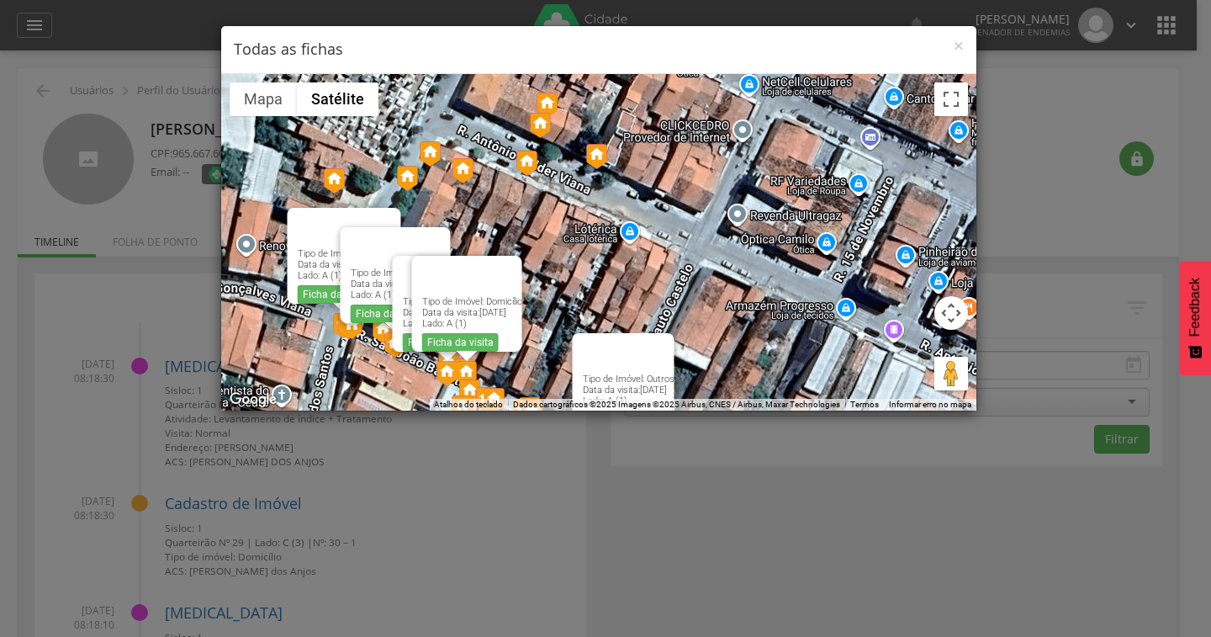
click at [601, 156] on img at bounding box center [596, 156] width 21 height 25
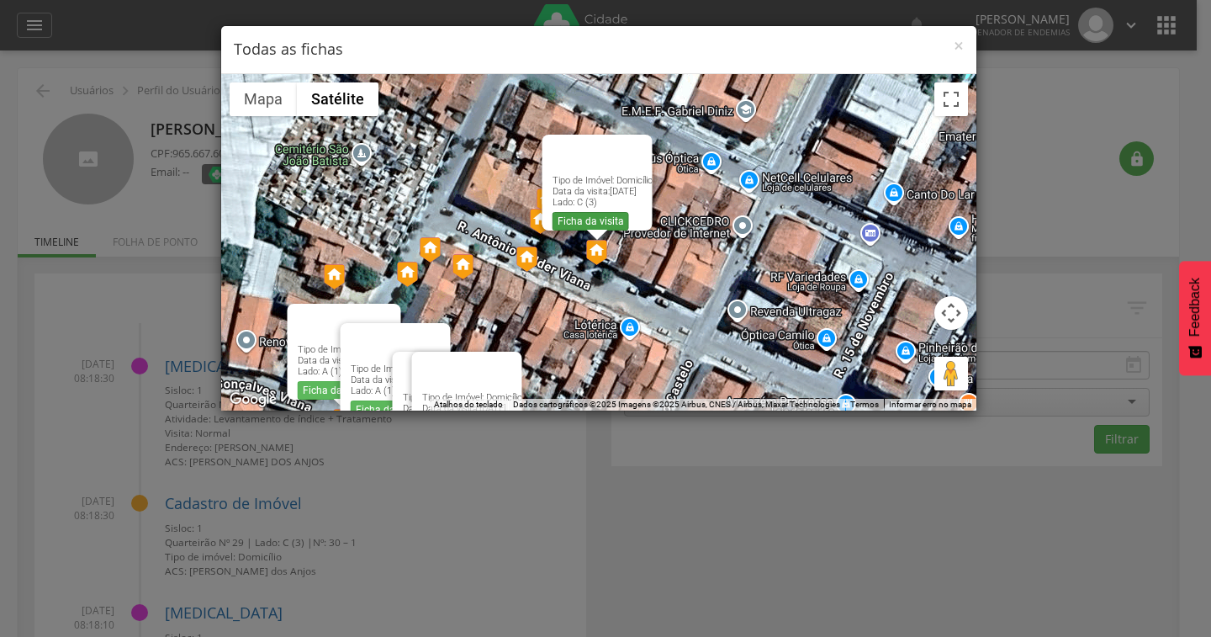
click at [577, 214] on link "Ficha da visita" at bounding box center [590, 221] width 77 height 19
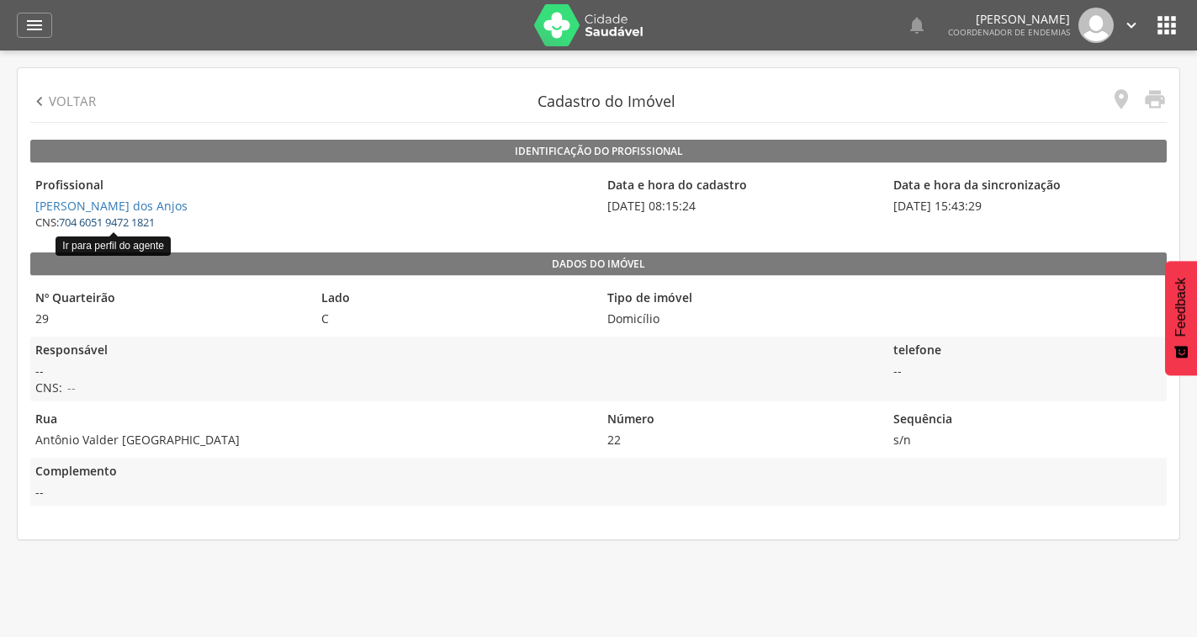
click at [116, 220] on link "704 6051 9472 1821" at bounding box center [107, 221] width 96 height 15
type input "**********"
